Goal: Task Accomplishment & Management: Use online tool/utility

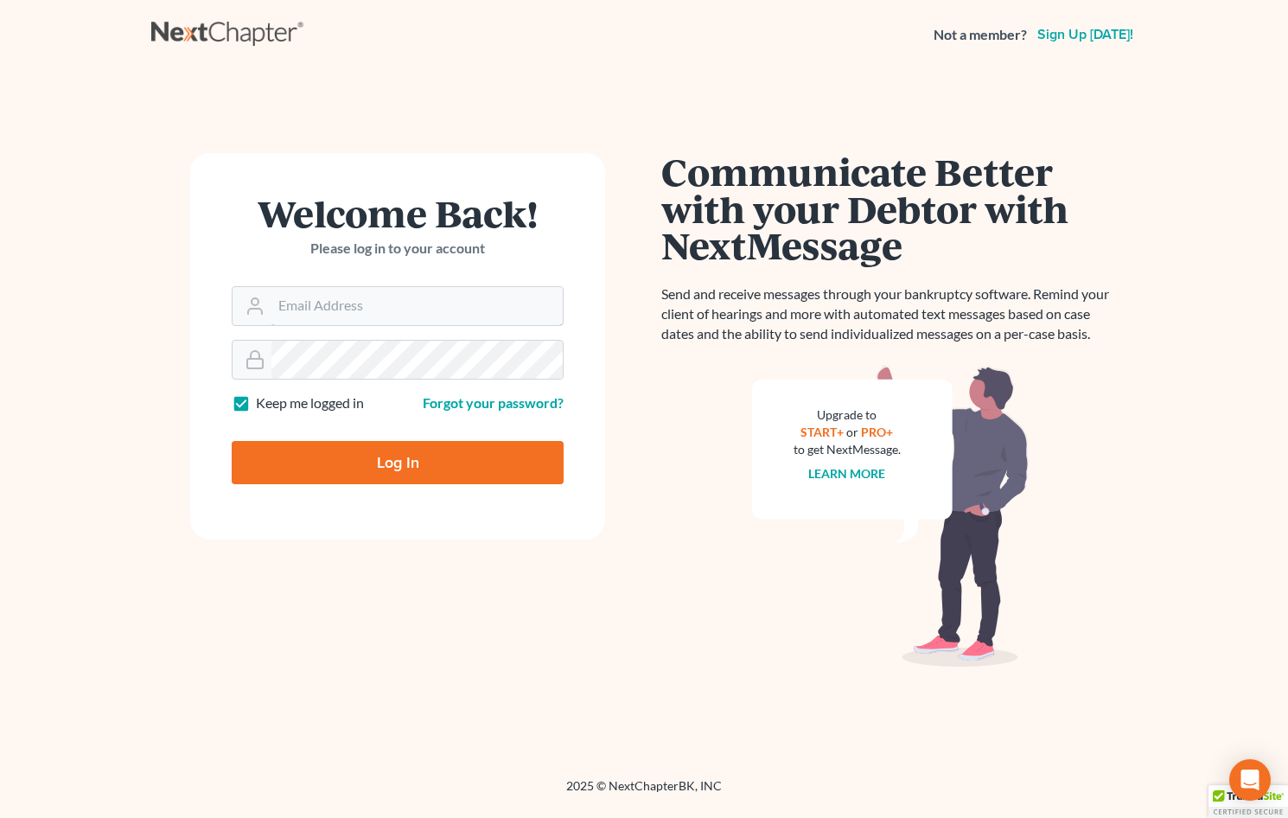
type input "[EMAIL_ADDRESS][DOMAIN_NAME]"
click at [449, 460] on input "Log In" at bounding box center [398, 462] width 332 height 43
type input "Thinking..."
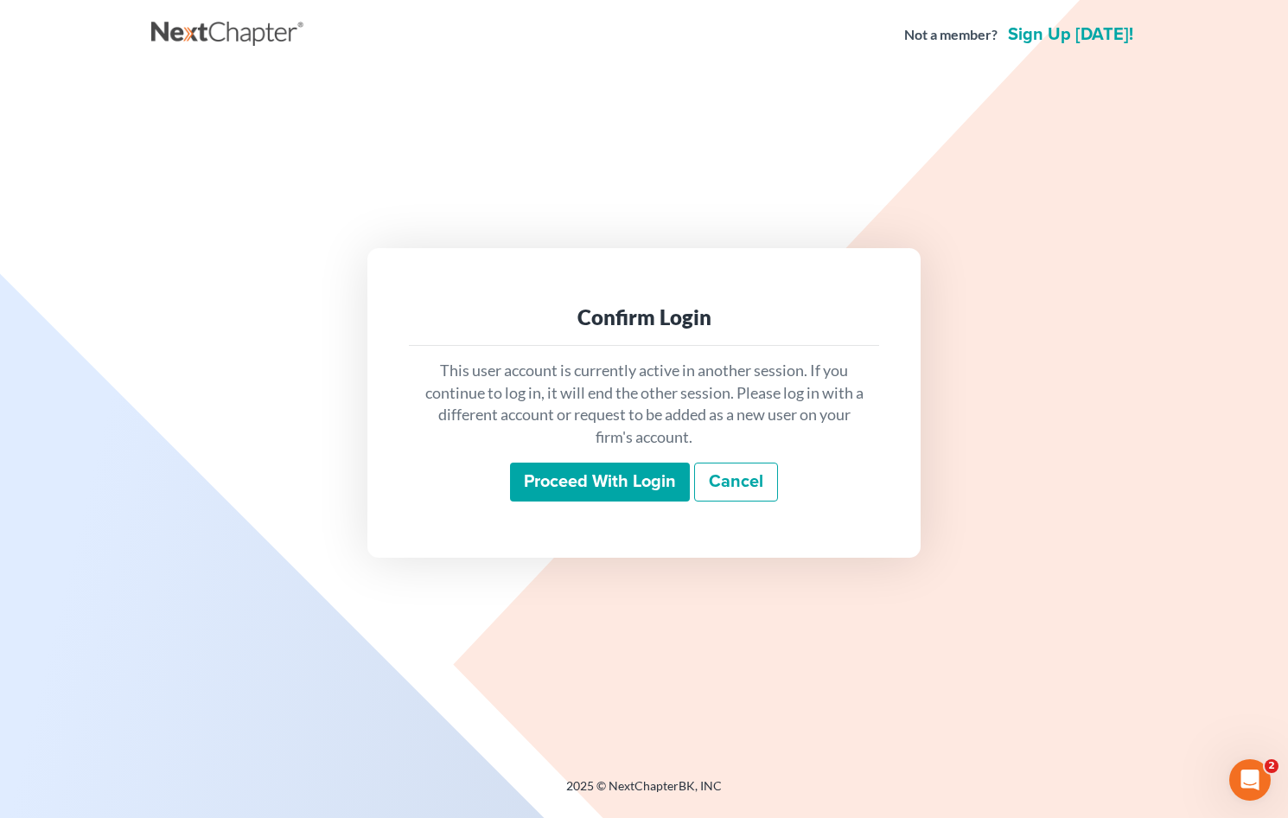
click at [608, 486] on input "Proceed with login" at bounding box center [600, 482] width 180 height 40
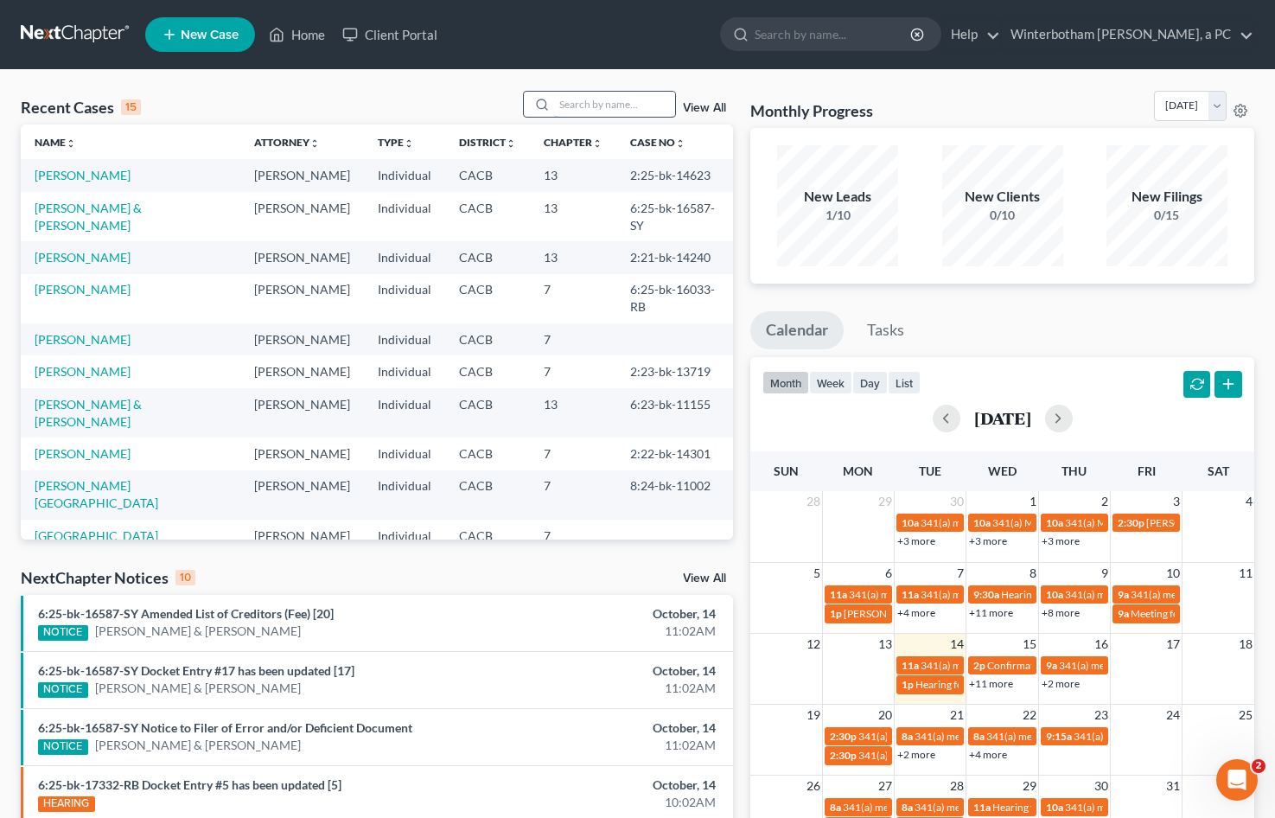
click at [594, 105] on input "search" at bounding box center [614, 104] width 121 height 25
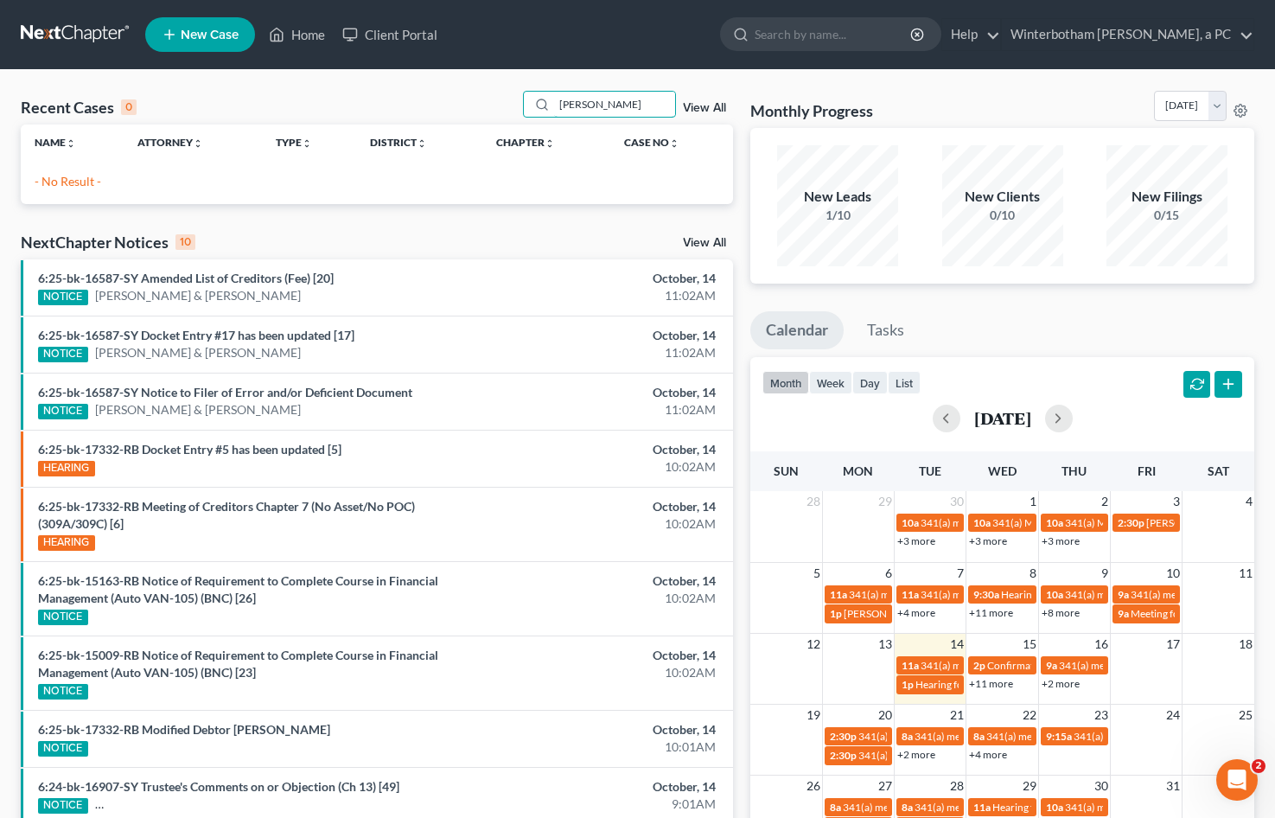
type input "[PERSON_NAME]"
